Goal: Task Accomplishment & Management: Manage account settings

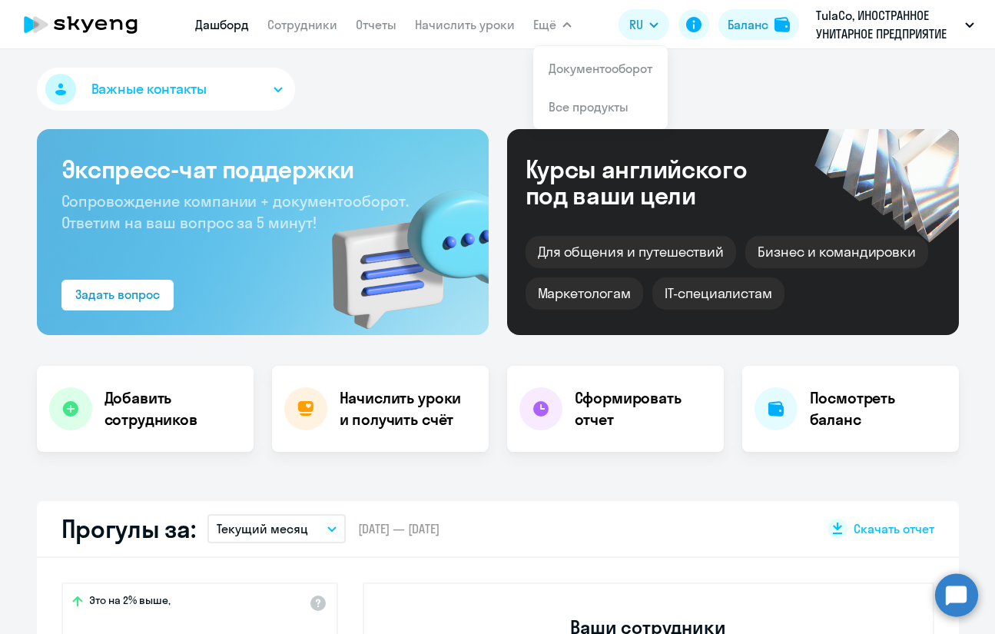
select select "30"
click at [436, 30] on link "Начислить уроки" at bounding box center [465, 24] width 100 height 15
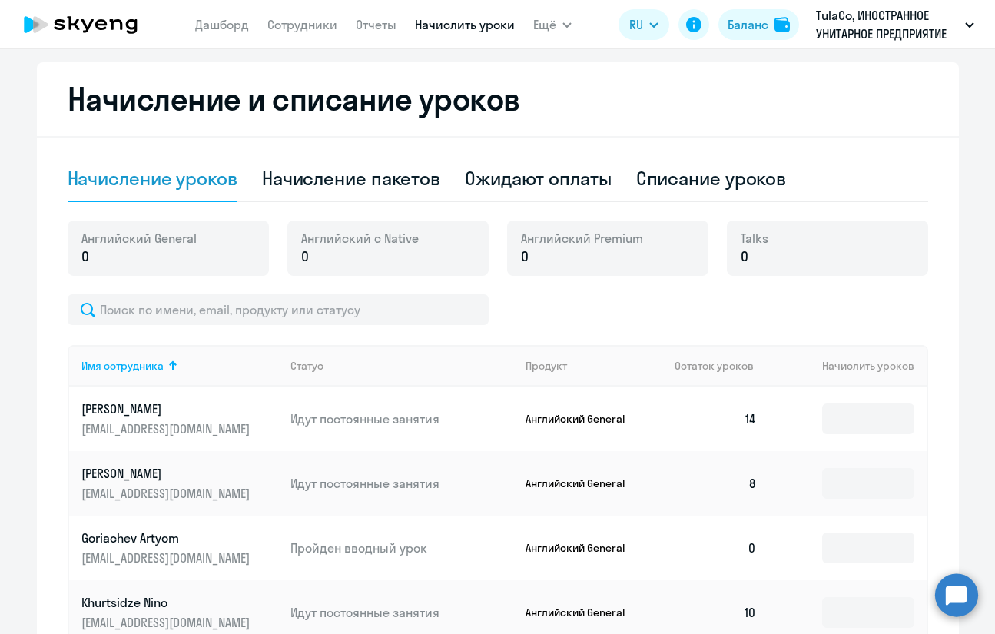
scroll to position [581, 0]
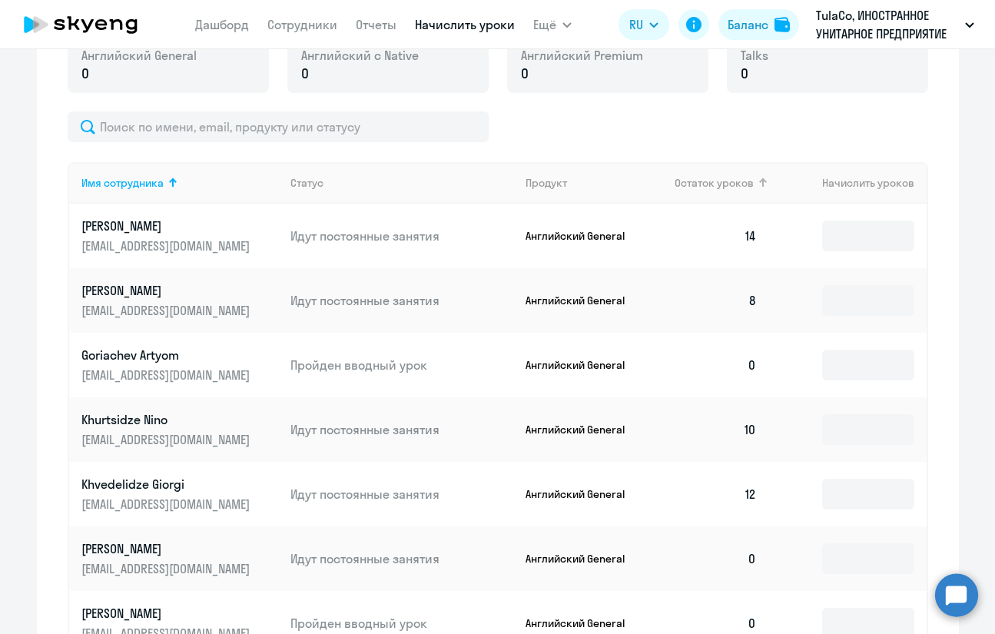
click at [691, 184] on span "Остаток уроков" at bounding box center [713, 183] width 79 height 14
click at [691, 183] on span "Остаток уроков" at bounding box center [713, 183] width 79 height 14
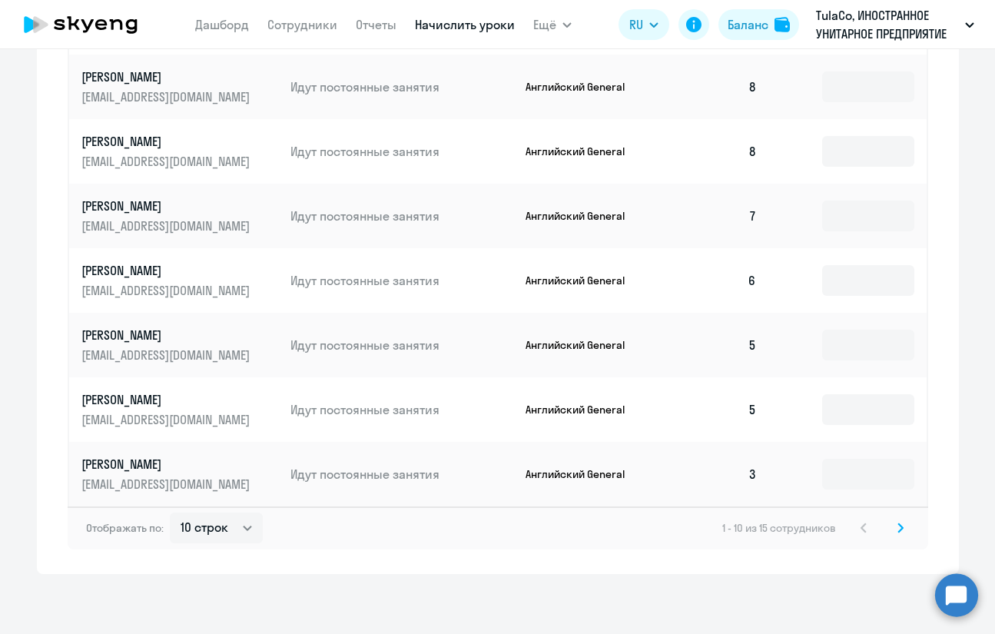
scroll to position [926, 0]
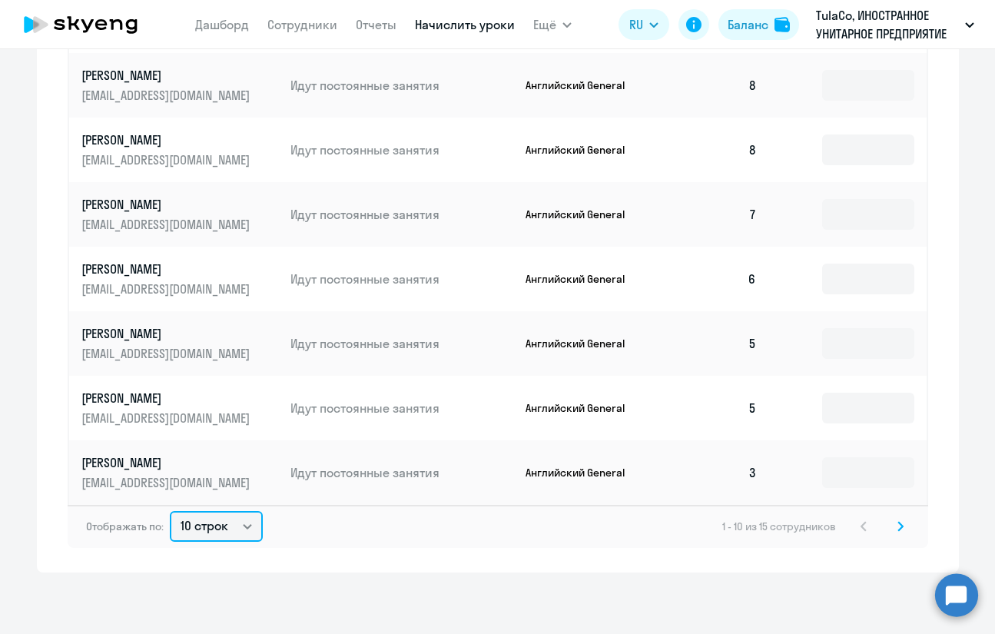
click at [234, 537] on select "10 строк 30 строк 50 строк" at bounding box center [216, 526] width 93 height 31
select select "30"
click at [170, 511] on select "10 строк 30 строк 50 строк" at bounding box center [216, 526] width 93 height 31
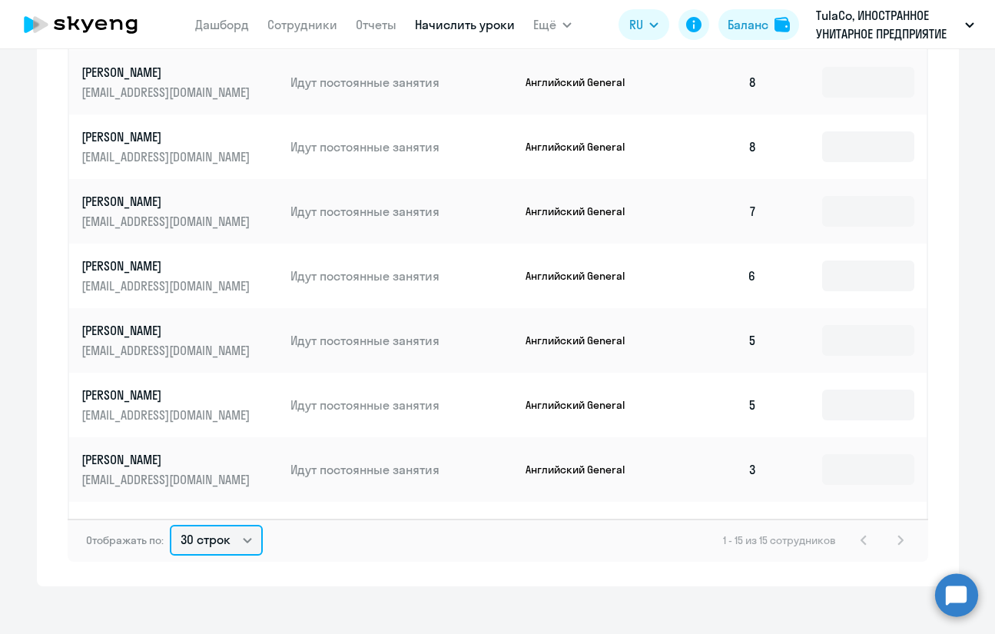
scroll to position [309, 0]
